Goal: Task Accomplishment & Management: Manage account settings

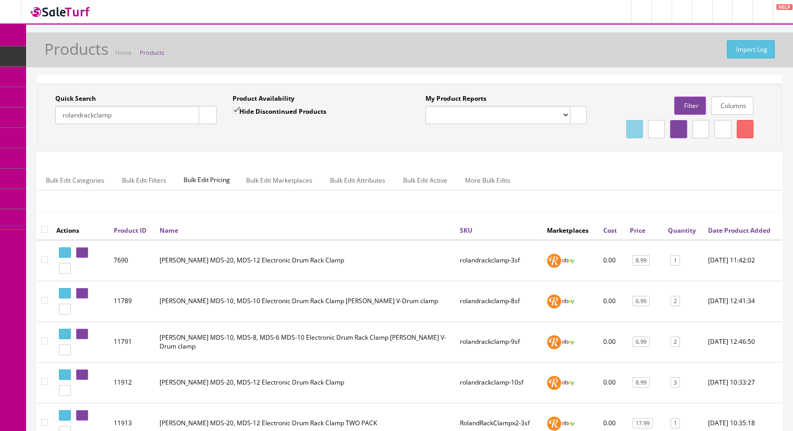
drag, startPoint x: 121, startPoint y: 119, endPoint x: -16, endPoint y: 116, distance: 136.7
click at [0, 116] on html "Research Trends Trending on Ebay Google Trends Amazon Insights (Login Before Cl…" at bounding box center [396, 215] width 793 height 431
type input "mdp"
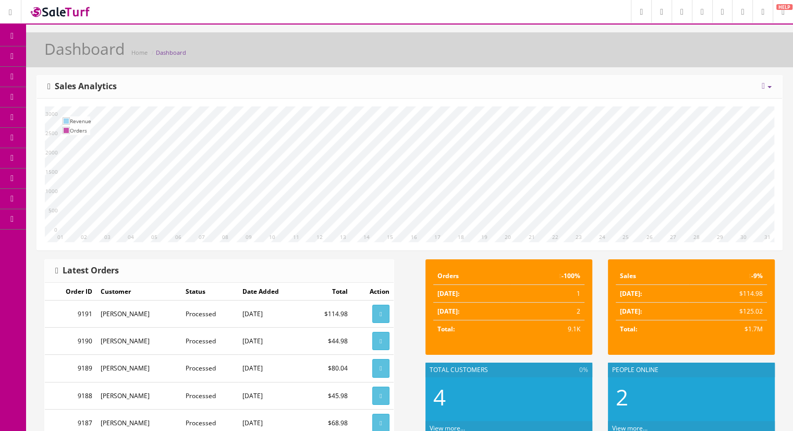
click at [82, 56] on span "Products" at bounding box center [75, 56] width 26 height 9
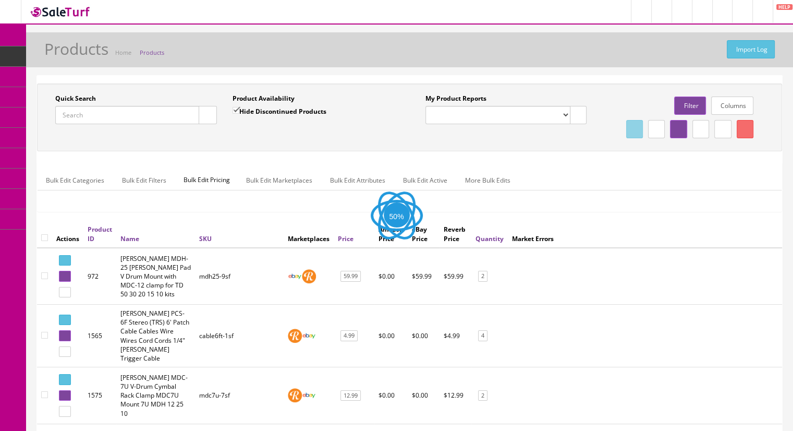
click at [102, 117] on input "Quick Search" at bounding box center [127, 115] width 144 height 18
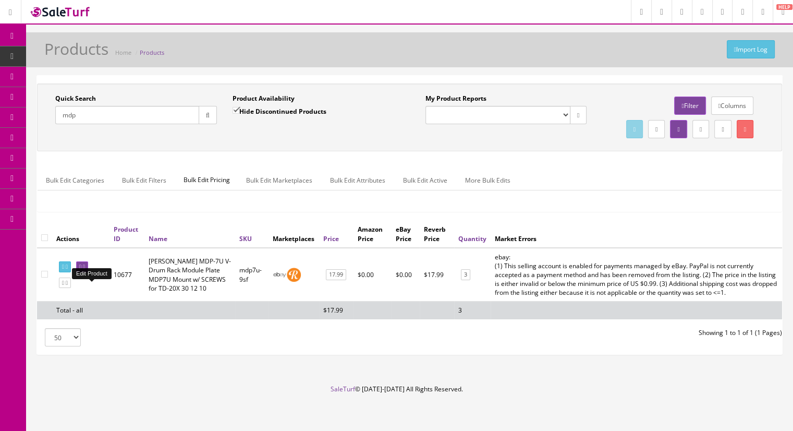
type input "mdp"
click at [88, 272] on link at bounding box center [82, 266] width 12 height 11
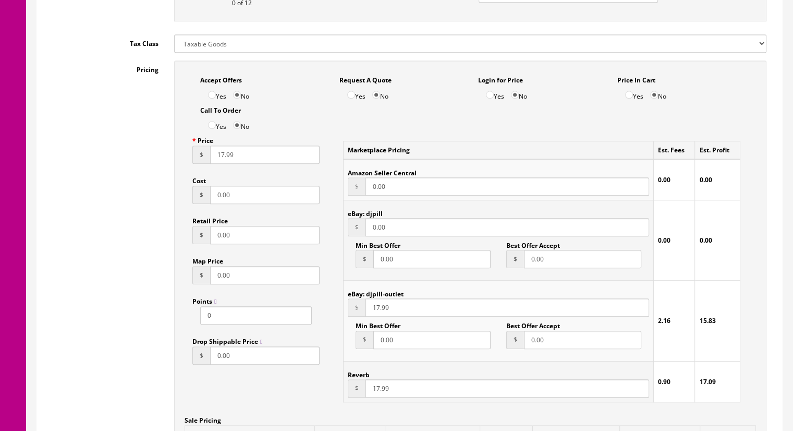
scroll to position [626, 0]
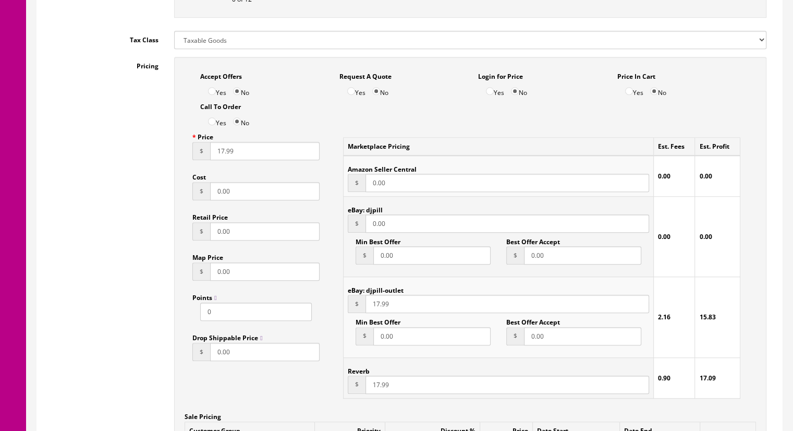
drag, startPoint x: 402, startPoint y: 226, endPoint x: 370, endPoint y: 222, distance: 32.6
click at [370, 222] on input "0.00" at bounding box center [508, 223] width 284 height 18
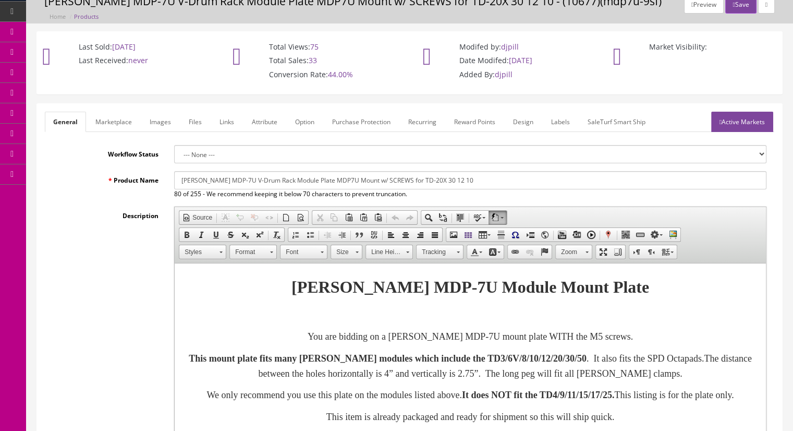
scroll to position [0, 0]
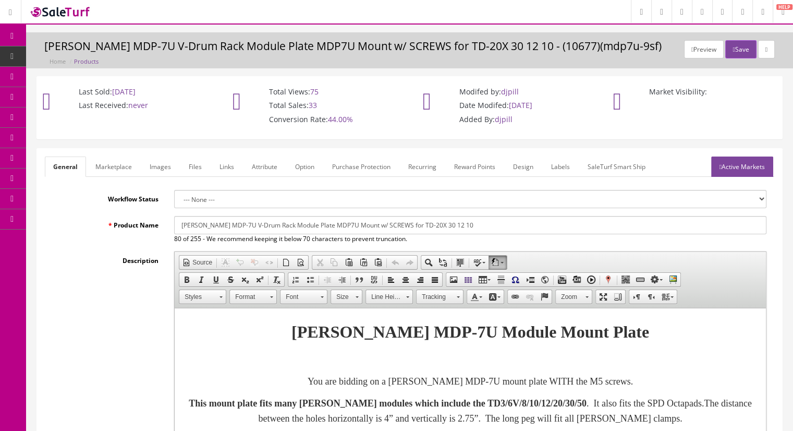
type input "17.99"
click at [120, 161] on link "Marketplace" at bounding box center [113, 166] width 53 height 20
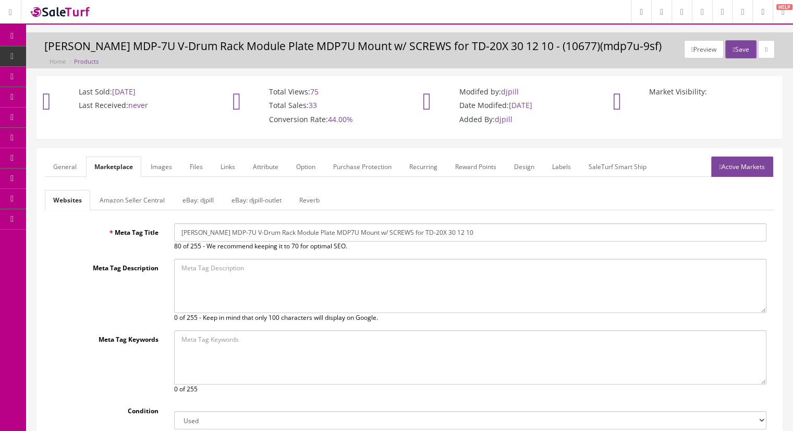
click at [136, 195] on link "Amazon Seller Central" at bounding box center [132, 200] width 82 height 20
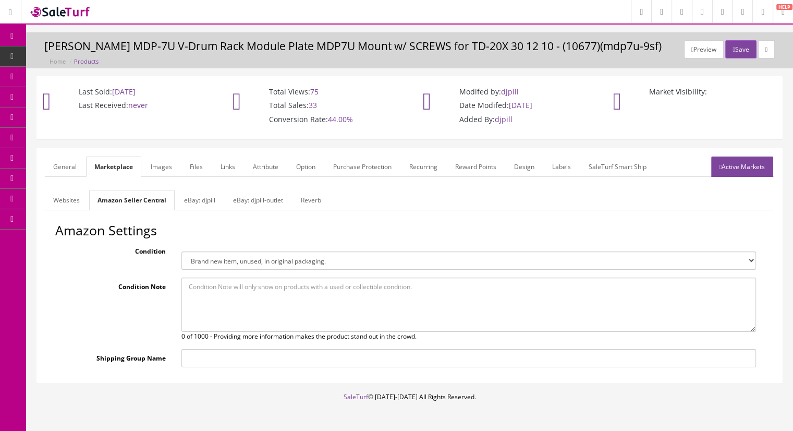
click at [195, 198] on link "eBay: djpill" at bounding box center [200, 200] width 48 height 20
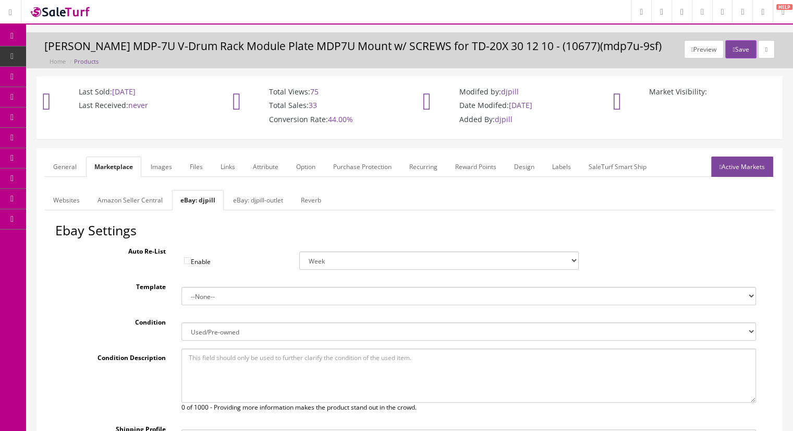
click at [233, 199] on link "eBay: djpill-outlet" at bounding box center [258, 200] width 67 height 20
click at [309, 201] on link "Reverb" at bounding box center [313, 200] width 37 height 20
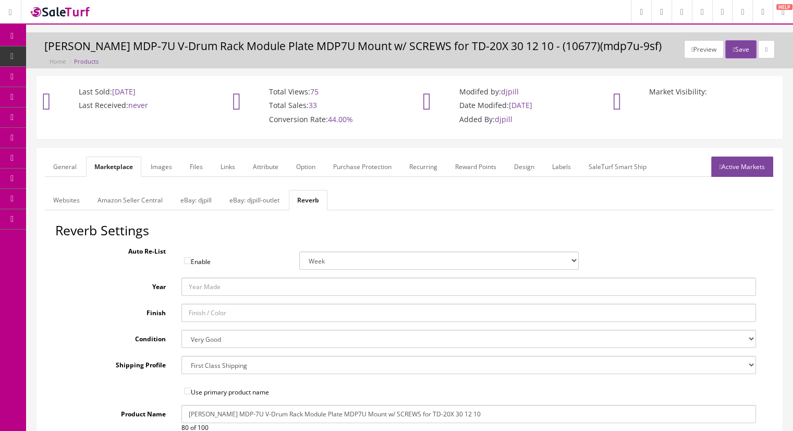
click at [728, 167] on link "Active Markets" at bounding box center [742, 166] width 62 height 20
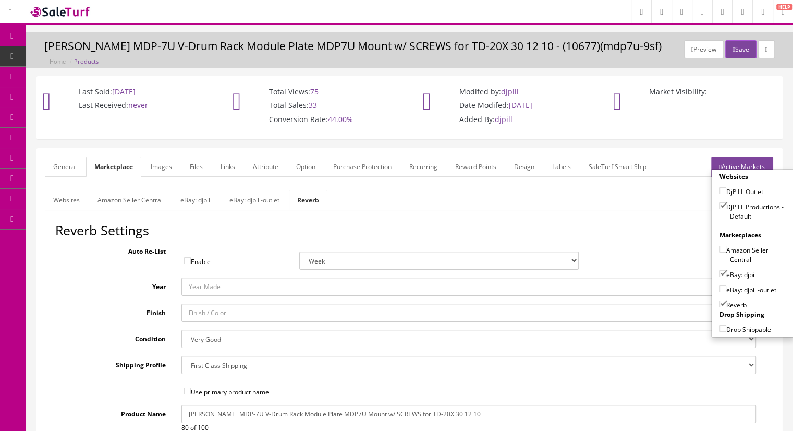
click at [720, 271] on input"] "eBay: djpill" at bounding box center [723, 273] width 7 height 7
checkbox input"] "false"
click at [720, 285] on input"] "eBay: djpill-outlet" at bounding box center [723, 288] width 7 height 7
checkbox input"] "true"
click at [733, 52] on button "Save" at bounding box center [741, 49] width 31 height 18
